Goal: Transaction & Acquisition: Purchase product/service

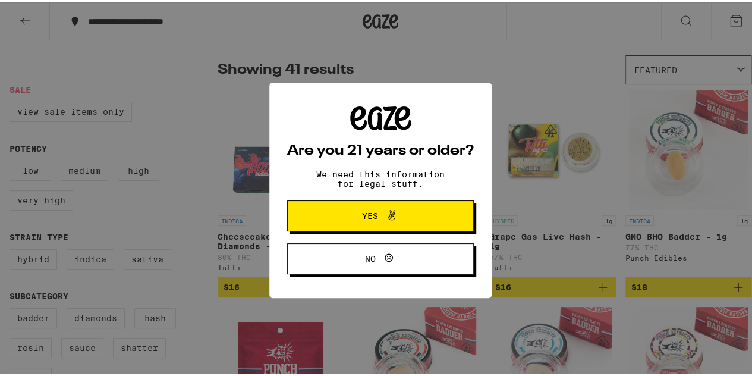
scroll to position [84, 0]
click at [404, 218] on span "Yes" at bounding box center [380, 213] width 90 height 15
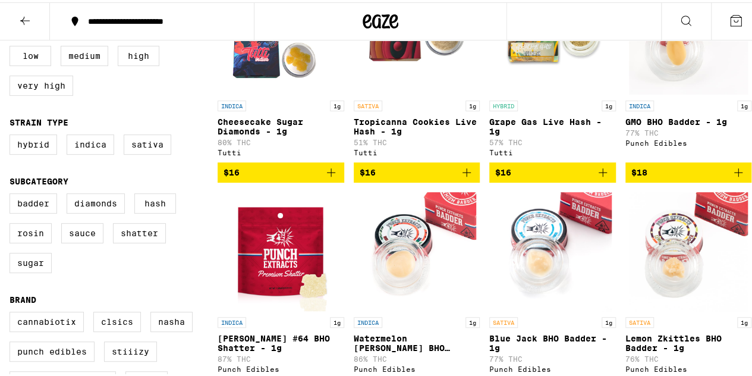
scroll to position [202, 0]
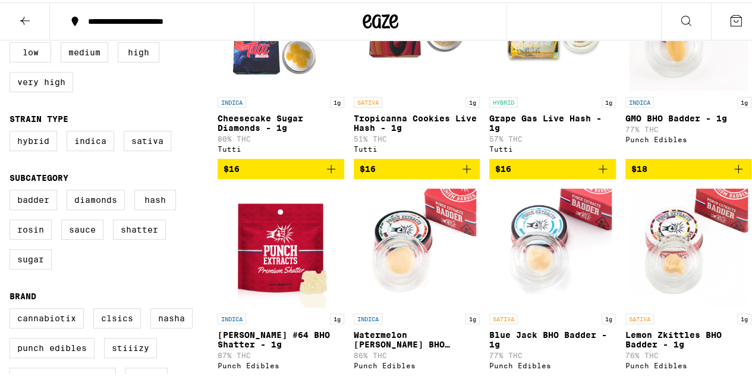
drag, startPoint x: 752, startPoint y: 70, endPoint x: 103, endPoint y: 288, distance: 683.9
click at [106, 276] on div "Badder Diamonds Hash Rosin Sauce Shatter Sugar" at bounding box center [114, 231] width 208 height 89
click at [27, 237] on label "Rosin" at bounding box center [31, 227] width 42 height 20
click at [12, 190] on input "Rosin" at bounding box center [12, 189] width 1 height 1
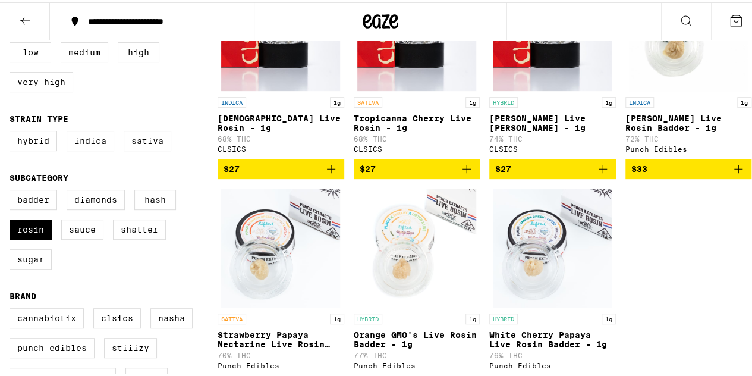
drag, startPoint x: 40, startPoint y: 236, endPoint x: 68, endPoint y: 225, distance: 29.9
drag, startPoint x: 68, startPoint y: 225, endPoint x: 58, endPoint y: 299, distance: 74.4
click at [58, 299] on form "Sale View Sale Items Only Potency Low Medium High Very High Strain Type Hybrid …" at bounding box center [114, 179] width 208 height 430
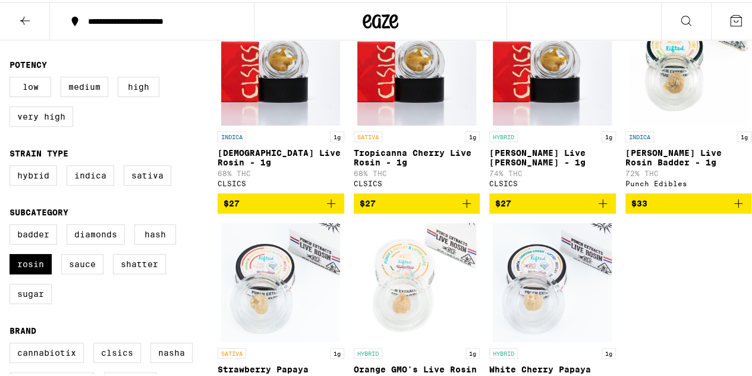
scroll to position [170, 0]
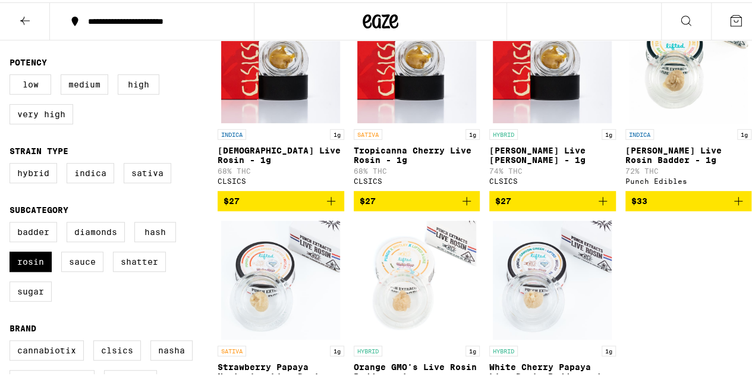
drag, startPoint x: 735, startPoint y: 120, endPoint x: 142, endPoint y: 334, distance: 630.9
click at [147, 335] on form "Sale View Sale Items Only Potency Low Medium High Very High Strain Type Hybrid …" at bounding box center [114, 211] width 208 height 430
drag, startPoint x: 10, startPoint y: 270, endPoint x: 84, endPoint y: 243, distance: 79.8
click at [13, 269] on label "Rosin" at bounding box center [31, 259] width 42 height 20
click at [12, 222] on input "Rosin" at bounding box center [12, 221] width 1 height 1
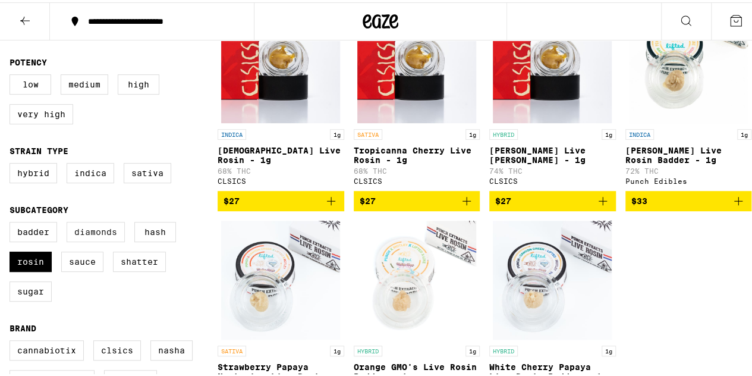
checkbox input "false"
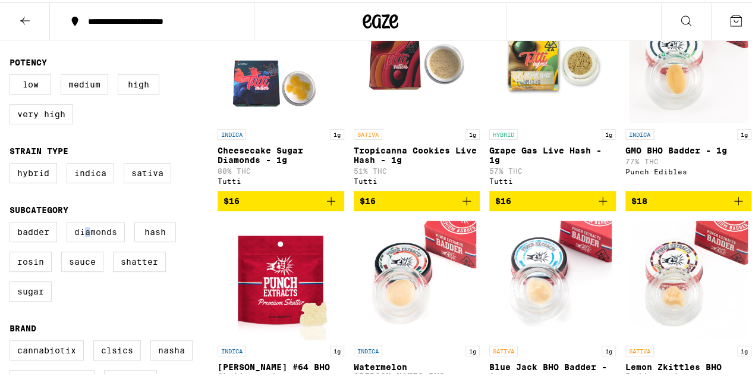
click at [88, 240] on label "Diamonds" at bounding box center [96, 229] width 58 height 20
click at [100, 240] on label "Diamonds" at bounding box center [96, 229] width 58 height 20
click at [12, 222] on input "Diamonds" at bounding box center [12, 221] width 1 height 1
checkbox input "true"
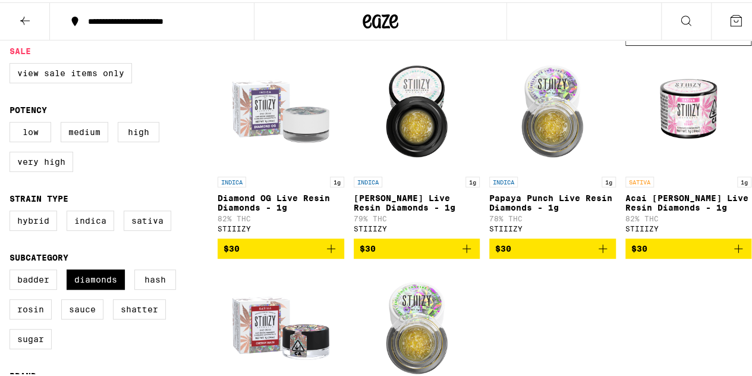
scroll to position [130, 0]
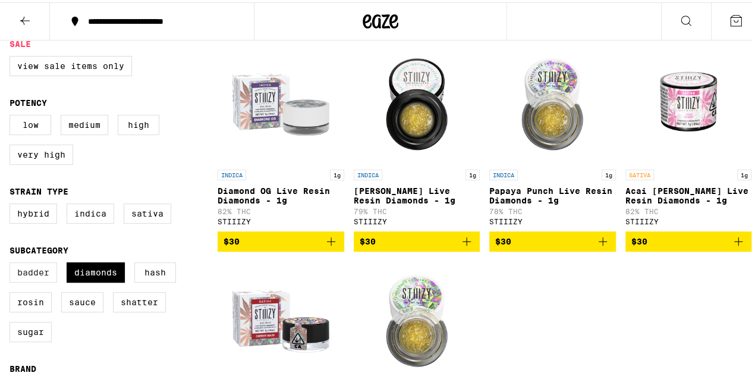
click at [21, 280] on label "Badder" at bounding box center [34, 270] width 48 height 20
click at [12, 262] on input "Badder" at bounding box center [12, 262] width 1 height 1
checkbox input "true"
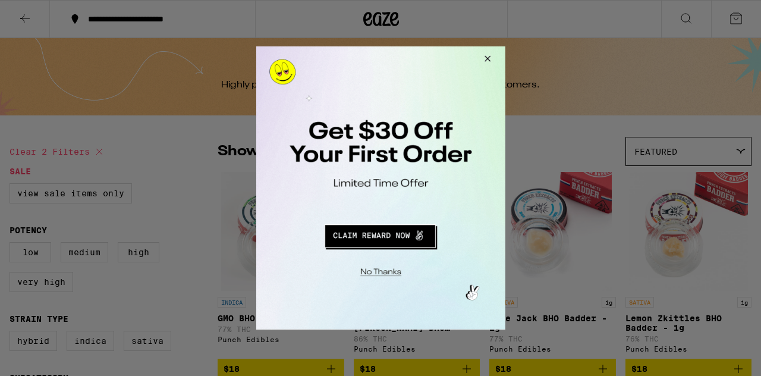
click at [398, 240] on button "Redirect to URL" at bounding box center [379, 234] width 207 height 29
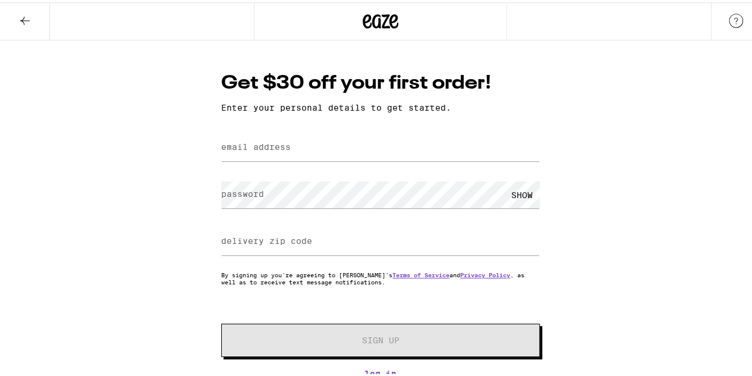
type input "[EMAIL_ADDRESS][DOMAIN_NAME]"
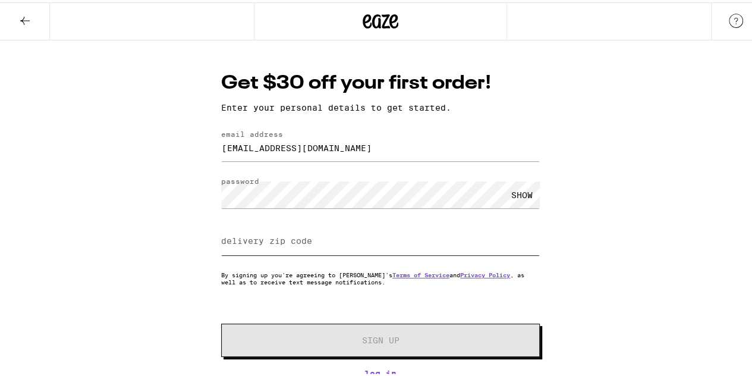
click at [346, 235] on input "delivery zip code" at bounding box center [380, 239] width 319 height 27
type input "33068"
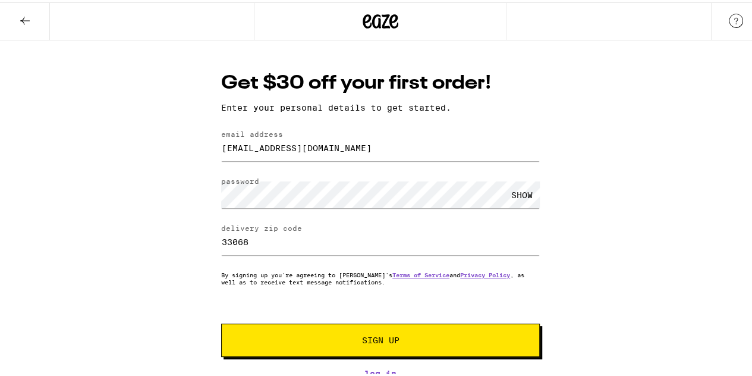
click at [515, 198] on div "SHOW" at bounding box center [522, 192] width 36 height 27
click at [379, 337] on span "Sign Up" at bounding box center [380, 338] width 37 height 8
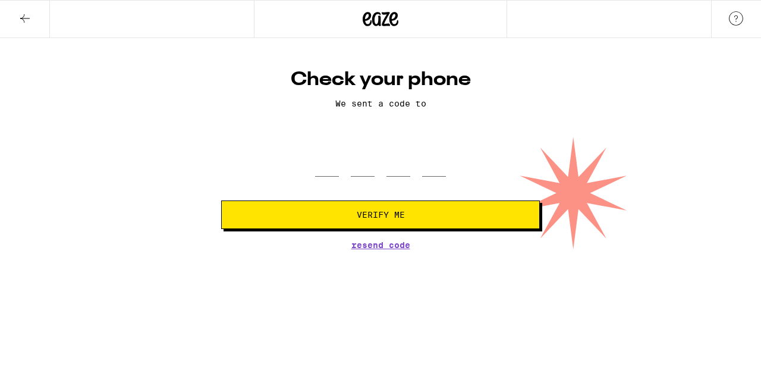
drag, startPoint x: 761, startPoint y: 57, endPoint x: 758, endPoint y: 274, distance: 217.1
click at [752, 249] on html "Check your phone We sent a code to Verify Me Resend Code Check your phone" at bounding box center [380, 124] width 761 height 249
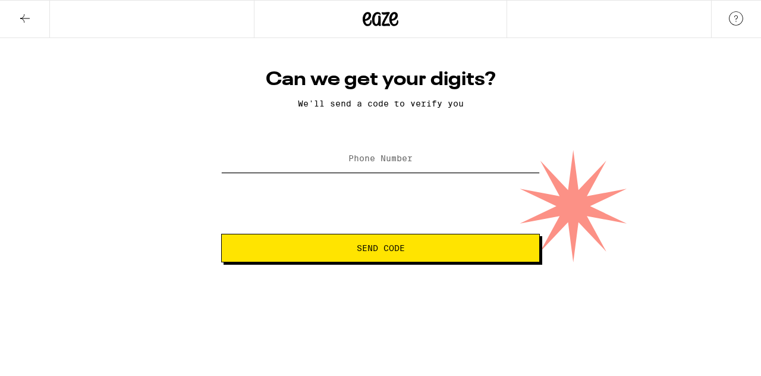
click at [364, 171] on input "Phone Number" at bounding box center [380, 159] width 319 height 27
type input "(954) 464-0530"
click at [362, 246] on span "Send Code" at bounding box center [381, 248] width 48 height 8
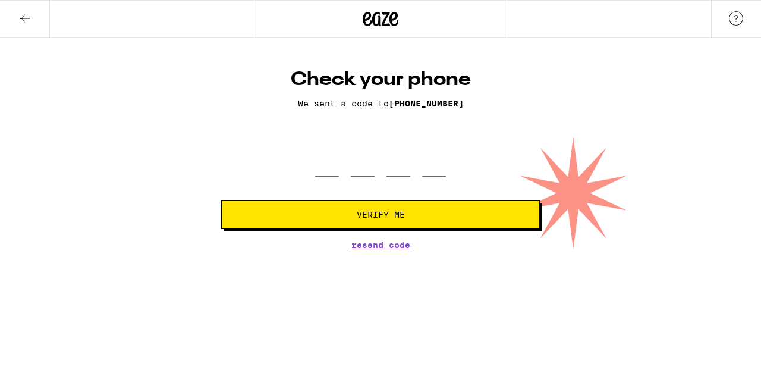
click at [29, 15] on icon at bounding box center [25, 18] width 14 height 14
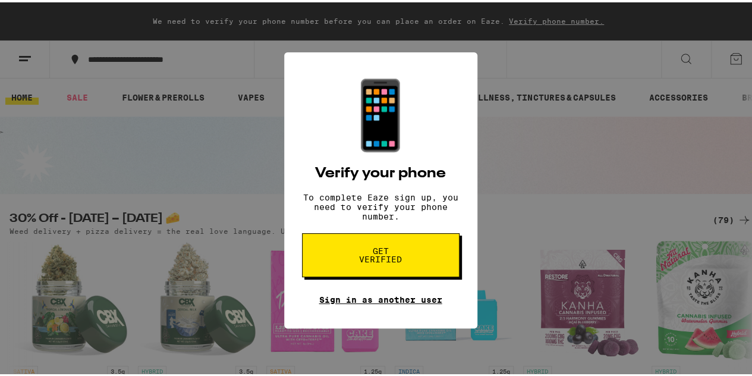
click at [416, 302] on link "Sign in as another user" at bounding box center [380, 298] width 123 height 10
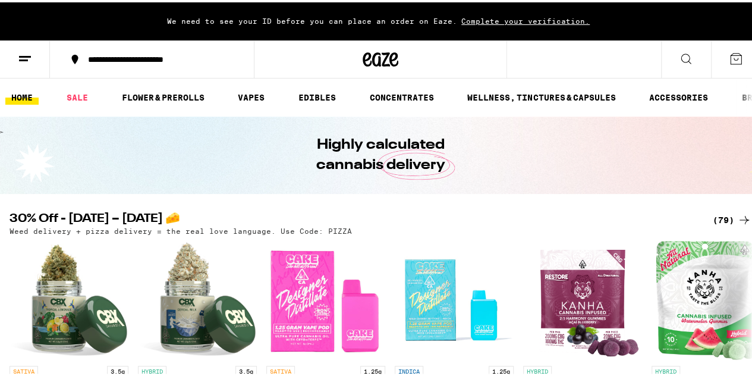
click at [155, 56] on div "**********" at bounding box center [158, 57] width 152 height 8
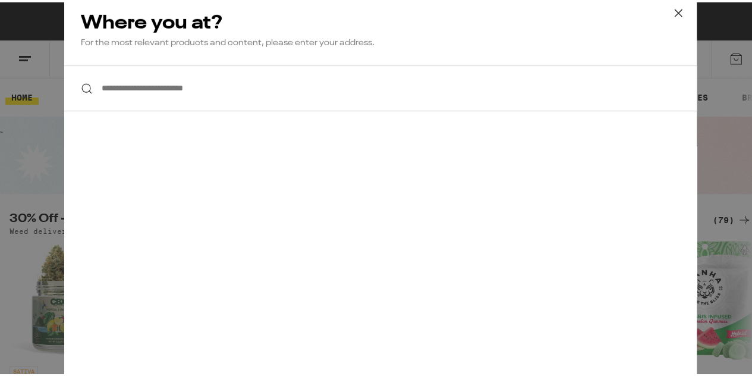
click at [174, 100] on input "**********" at bounding box center [380, 86] width 633 height 46
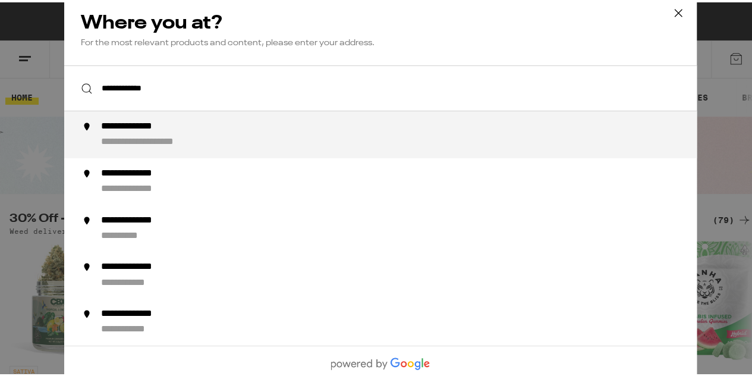
click at [260, 118] on li "**********" at bounding box center [380, 132] width 633 height 47
type input "**********"
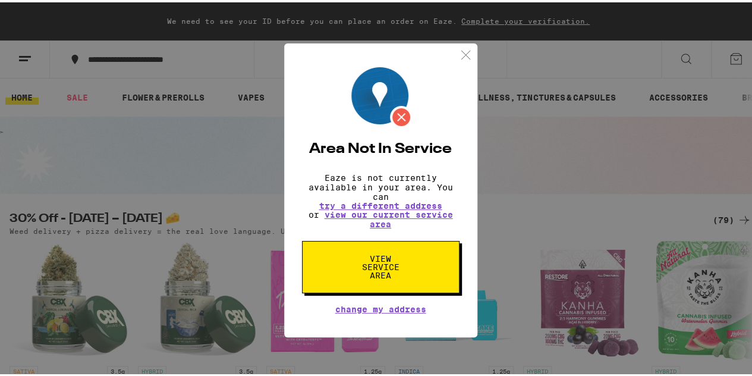
click at [423, 260] on button "View Service Area" at bounding box center [381, 264] width 158 height 52
